Goal: Information Seeking & Learning: Learn about a topic

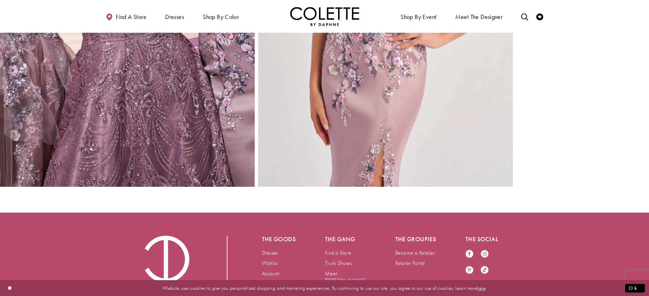
scroll to position [1130, 0]
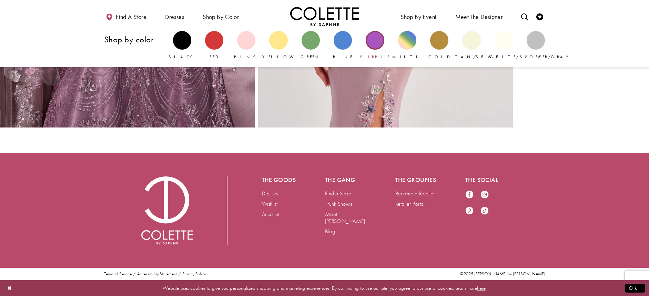
click at [378, 46] on div "Primary block" at bounding box center [375, 40] width 18 height 18
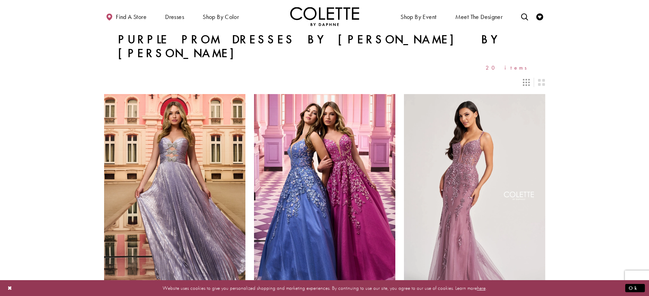
click at [527, 79] on icon "Switch layout to 3 columns" at bounding box center [526, 82] width 7 height 7
click at [13, 290] on button "Close Dialog" at bounding box center [10, 288] width 12 height 12
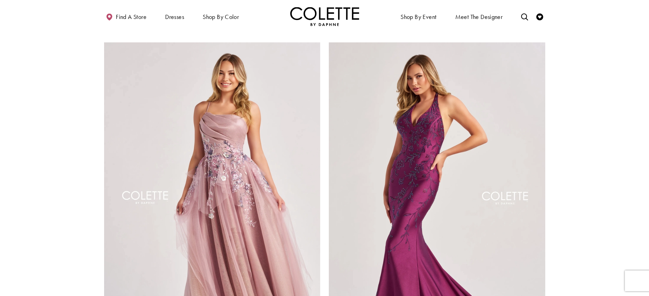
scroll to position [1241, 0]
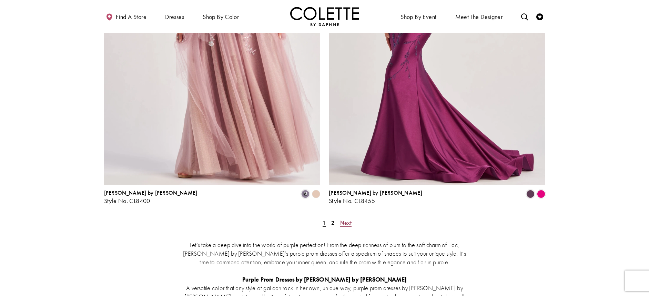
click at [346, 219] on span "Next" at bounding box center [345, 222] width 11 height 7
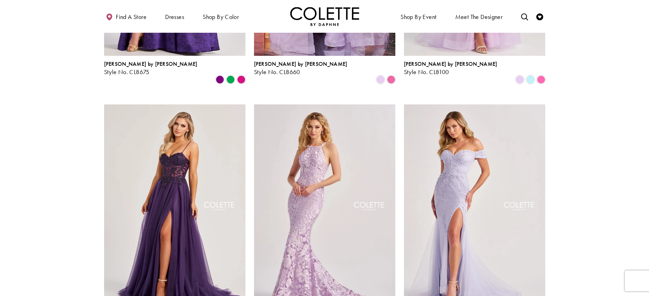
scroll to position [451, 0]
